Goal: Contribute content

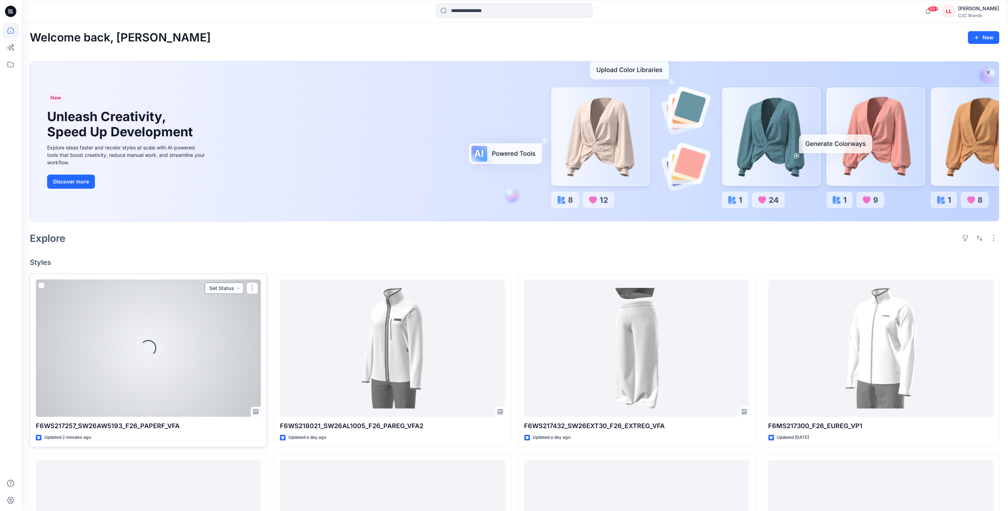
click at [234, 290] on button "Set Status" at bounding box center [224, 288] width 39 height 11
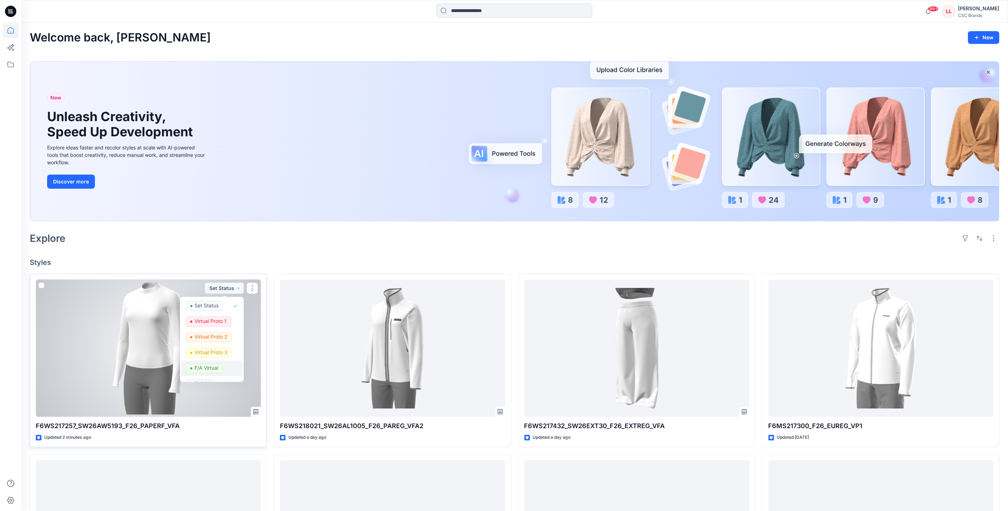
click at [207, 366] on p "F/A Virtual" at bounding box center [206, 367] width 24 height 9
click at [251, 289] on button "button" at bounding box center [252, 288] width 11 height 11
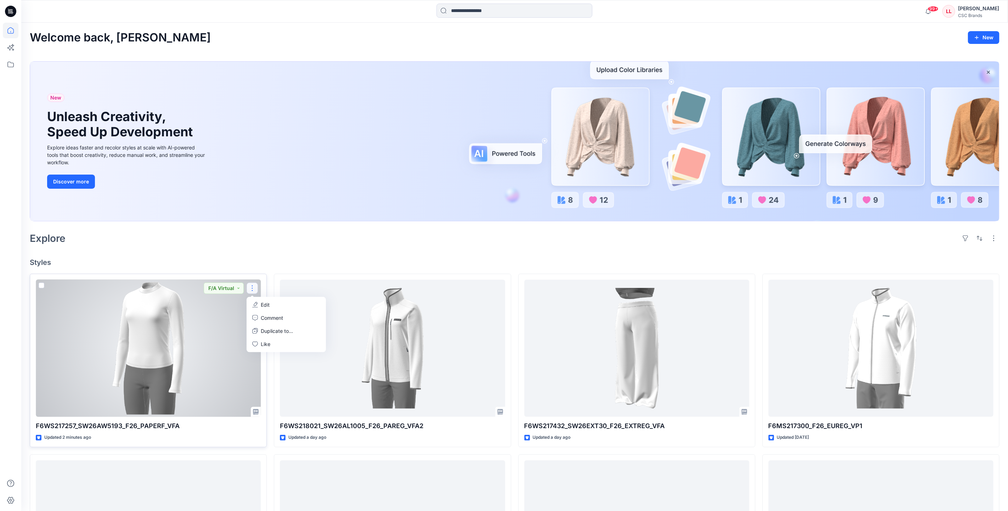
click at [259, 306] on button "Edit" at bounding box center [286, 304] width 77 height 13
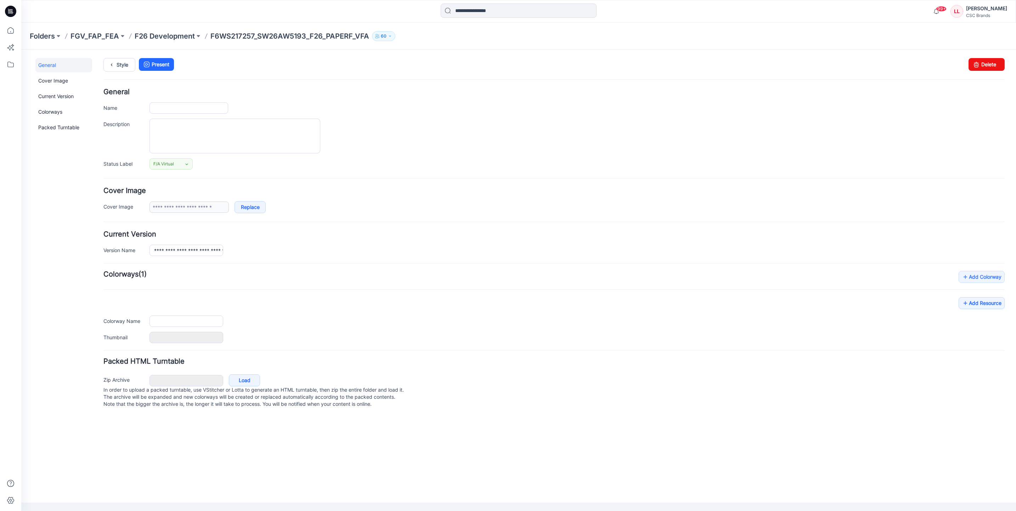
type input "**********"
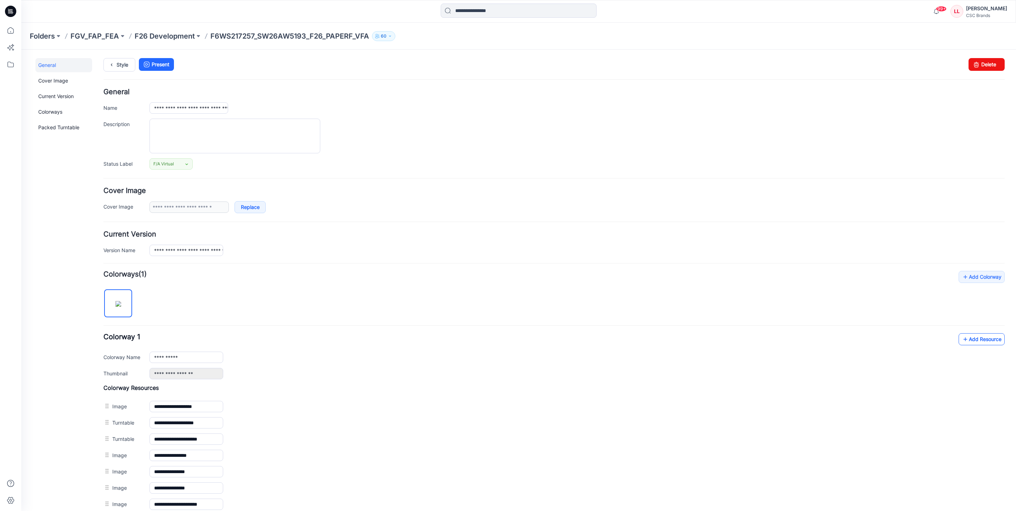
click at [974, 343] on link "Add Resource" at bounding box center [982, 339] width 46 height 12
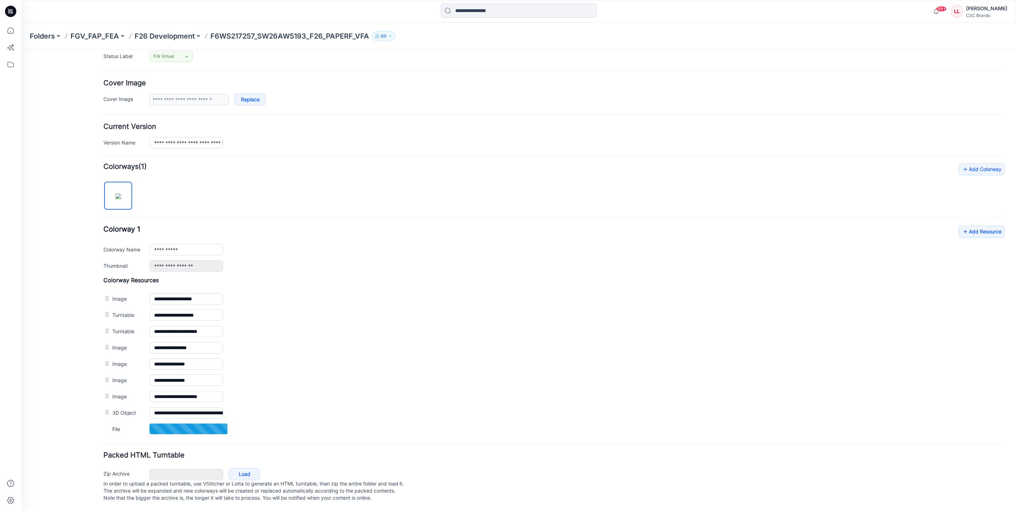
scroll to position [121, 0]
